Goal: Task Accomplishment & Management: Manage account settings

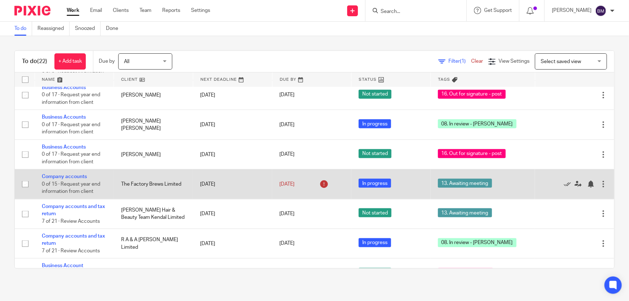
scroll to position [476, 0]
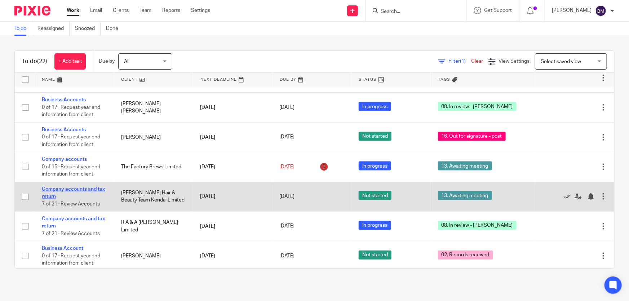
click at [72, 187] on link "Company accounts and tax return" at bounding box center [73, 193] width 63 height 12
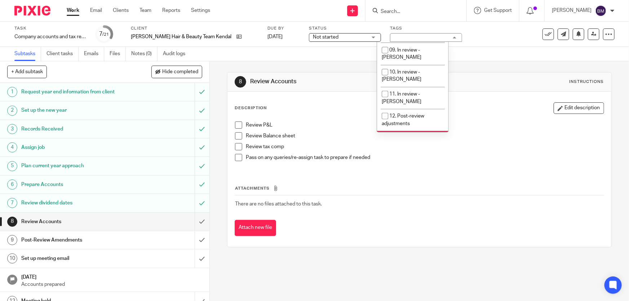
click at [395, 135] on span "13. Awaiting meeting" at bounding box center [412, 137] width 47 height 5
checkbox input "false"
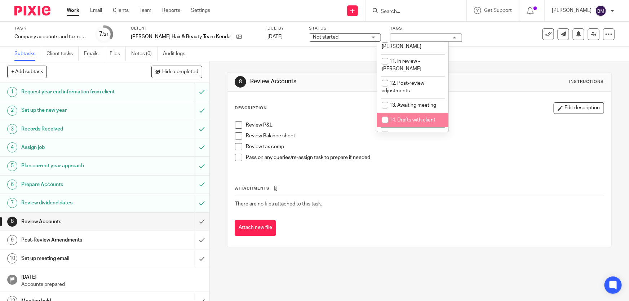
scroll to position [196, 0]
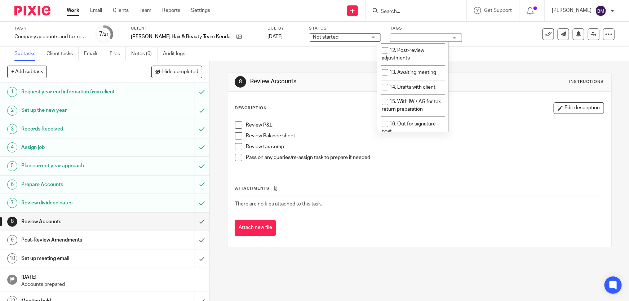
click at [399, 143] on span "17. Out for signature - electronic" at bounding box center [410, 149] width 57 height 13
checkbox input "true"
